Goal: Information Seeking & Learning: Find specific fact

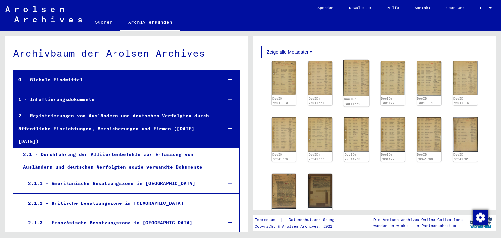
scroll to position [72, 0]
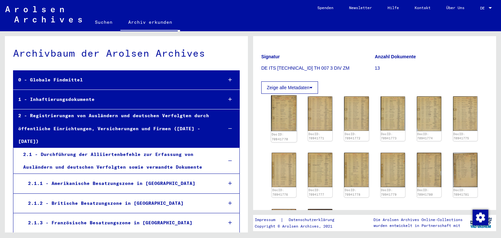
click at [281, 109] on img at bounding box center [284, 114] width 26 height 36
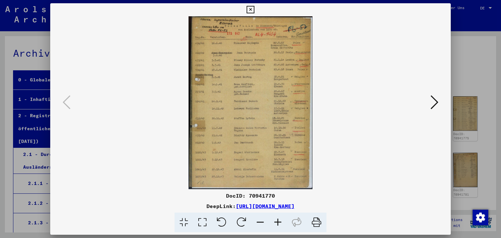
click at [254, 9] on icon at bounding box center [251, 10] width 8 height 8
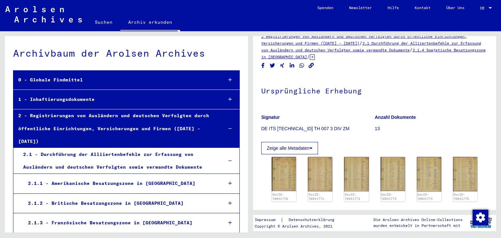
scroll to position [0, 0]
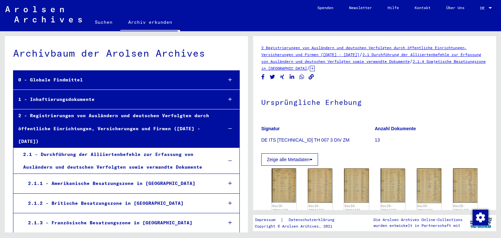
drag, startPoint x: 340, startPoint y: 134, endPoint x: 329, endPoint y: 138, distance: 11.1
click at [329, 138] on figure "Signatur DE ITS [TECHNICAL_ID] TH 007 3 DIV ZM" at bounding box center [317, 135] width 113 height 29
copy figure "DE ITS [TECHNICAL_ID] TH 007 3 DIV ZM"
click at [287, 186] on img at bounding box center [284, 186] width 26 height 36
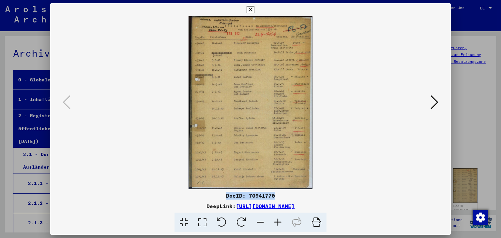
drag, startPoint x: 224, startPoint y: 197, endPoint x: 275, endPoint y: 197, distance: 50.9
click at [275, 197] on div "DocID: 70941770" at bounding box center [250, 196] width 401 height 8
copy div "DocID: 70941770"
click at [132, 83] on img at bounding box center [250, 102] width 357 height 173
click at [171, 71] on img at bounding box center [250, 102] width 357 height 173
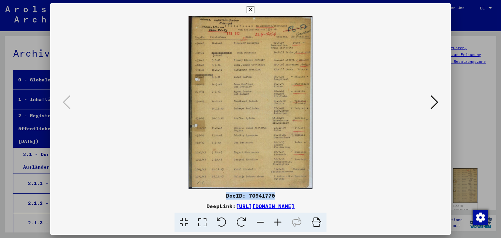
click at [254, 10] on icon at bounding box center [251, 10] width 8 height 8
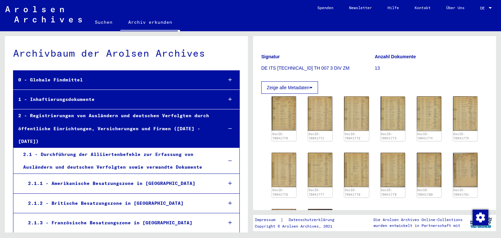
scroll to position [180, 0]
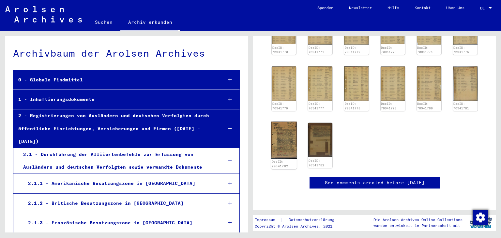
click at [288, 122] on img at bounding box center [284, 140] width 26 height 37
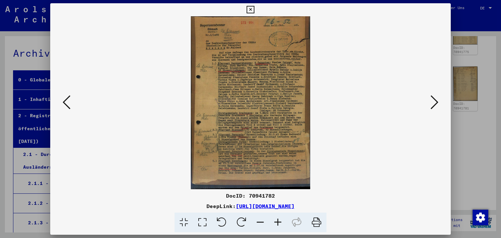
click at [277, 217] on icon at bounding box center [278, 223] width 18 height 20
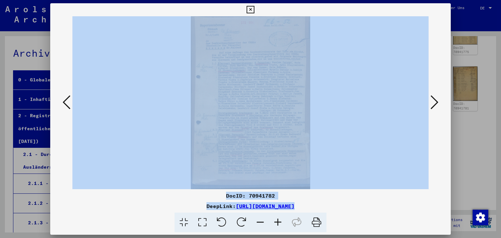
click at [277, 217] on icon at bounding box center [278, 223] width 18 height 20
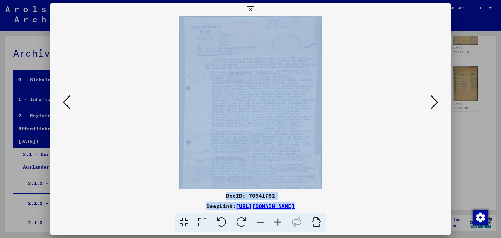
click at [277, 217] on icon at bounding box center [278, 223] width 18 height 20
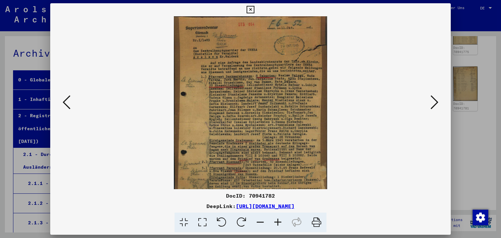
click at [277, 217] on icon at bounding box center [278, 223] width 18 height 20
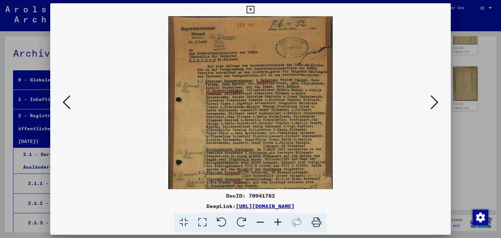
click at [278, 217] on icon at bounding box center [278, 223] width 18 height 20
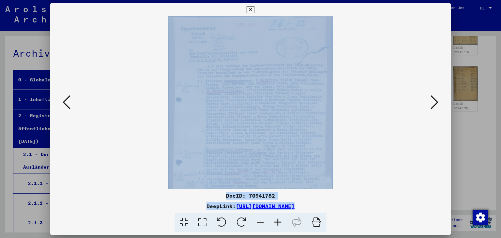
click at [278, 217] on icon at bounding box center [278, 223] width 18 height 20
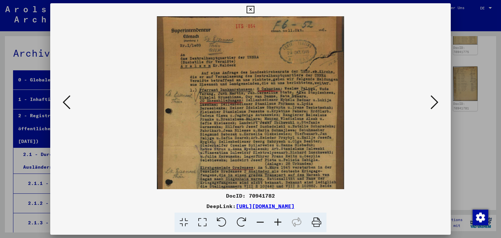
click at [278, 217] on icon at bounding box center [278, 223] width 18 height 20
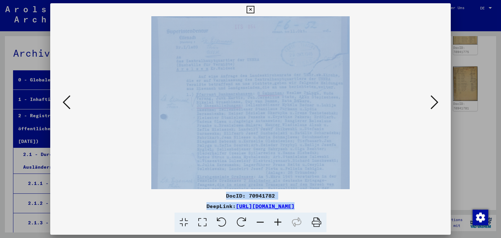
click at [278, 217] on icon at bounding box center [278, 223] width 18 height 20
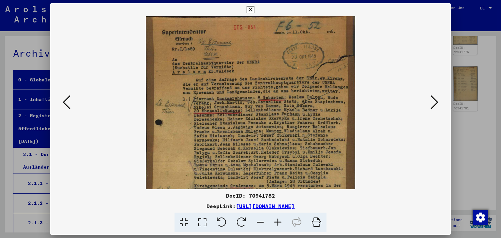
click at [278, 217] on icon at bounding box center [278, 223] width 18 height 20
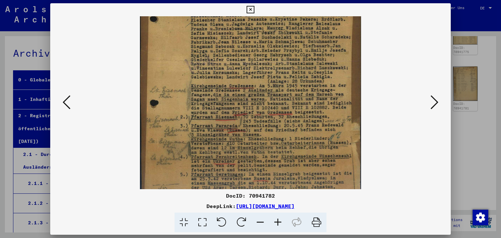
scroll to position [110, 0]
drag, startPoint x: 268, startPoint y: 145, endPoint x: 254, endPoint y: 35, distance: 110.5
click at [254, 35] on img at bounding box center [250, 67] width 221 height 320
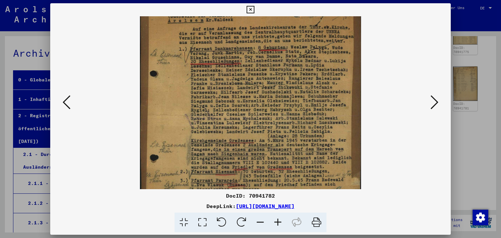
drag, startPoint x: 289, startPoint y: 100, endPoint x: 305, endPoint y: 153, distance: 55.5
click at [301, 154] on img at bounding box center [250, 122] width 221 height 320
click at [435, 102] on icon at bounding box center [435, 103] width 8 height 16
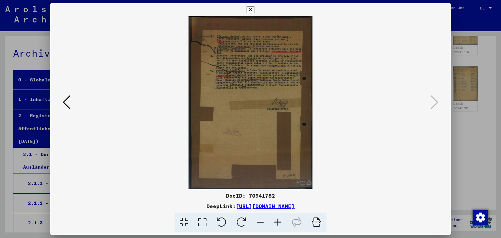
scroll to position [0, 0]
click at [274, 221] on icon at bounding box center [278, 223] width 18 height 20
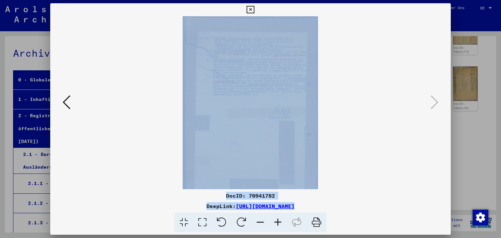
click at [274, 221] on icon at bounding box center [278, 223] width 18 height 20
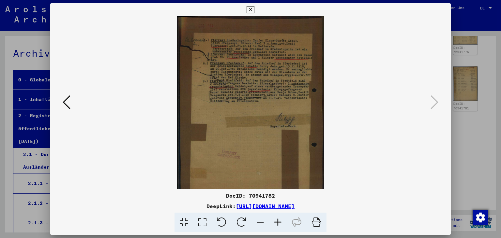
click at [274, 221] on icon at bounding box center [278, 223] width 18 height 20
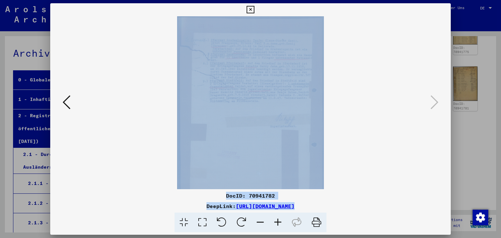
click at [274, 221] on icon at bounding box center [278, 223] width 18 height 20
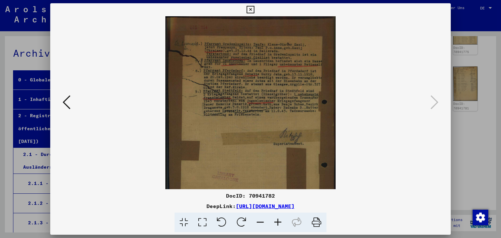
click at [274, 221] on icon at bounding box center [278, 223] width 18 height 20
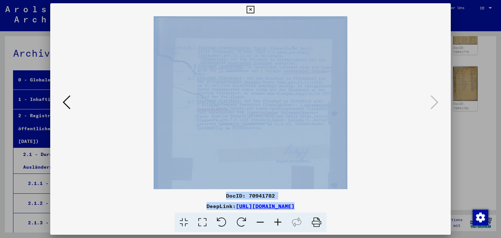
drag, startPoint x: 274, startPoint y: 221, endPoint x: 253, endPoint y: 173, distance: 52.6
click at [275, 221] on icon at bounding box center [278, 223] width 18 height 20
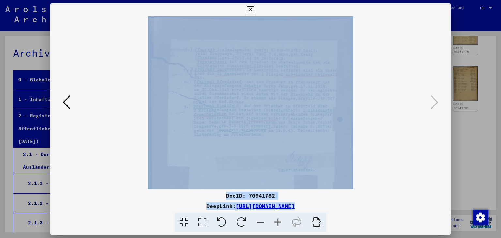
click at [254, 11] on icon at bounding box center [251, 10] width 8 height 8
